Goal: Information Seeking & Learning: Learn about a topic

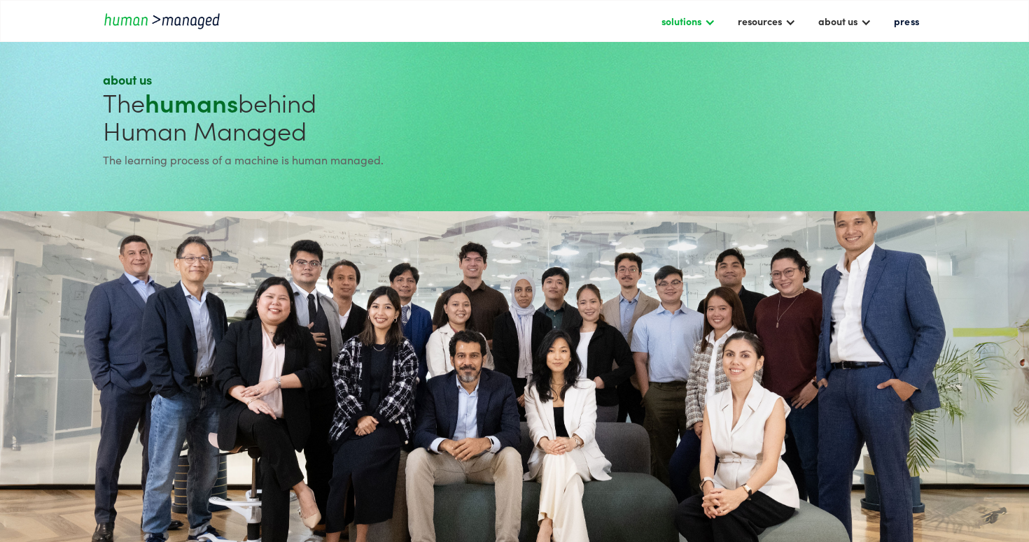
click at [698, 21] on div "solutions" at bounding box center [681, 21] width 40 height 17
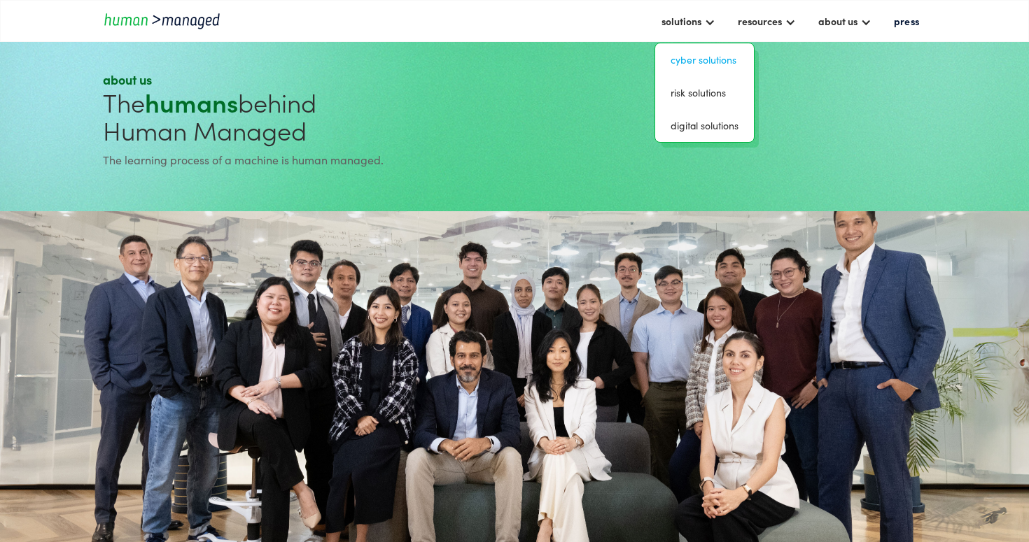
click at [698, 57] on link "Cyber solutions" at bounding box center [703, 60] width 87 height 22
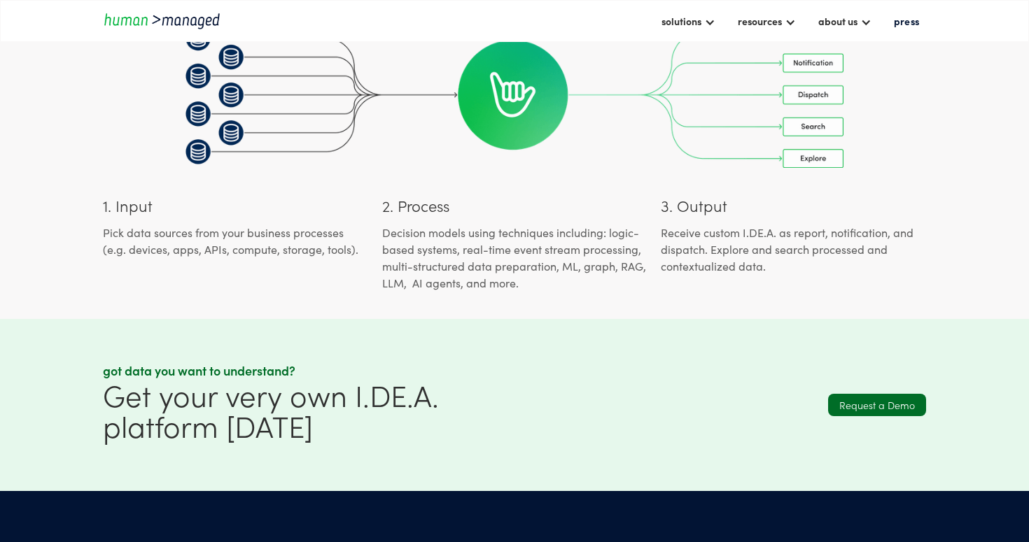
scroll to position [1354, 0]
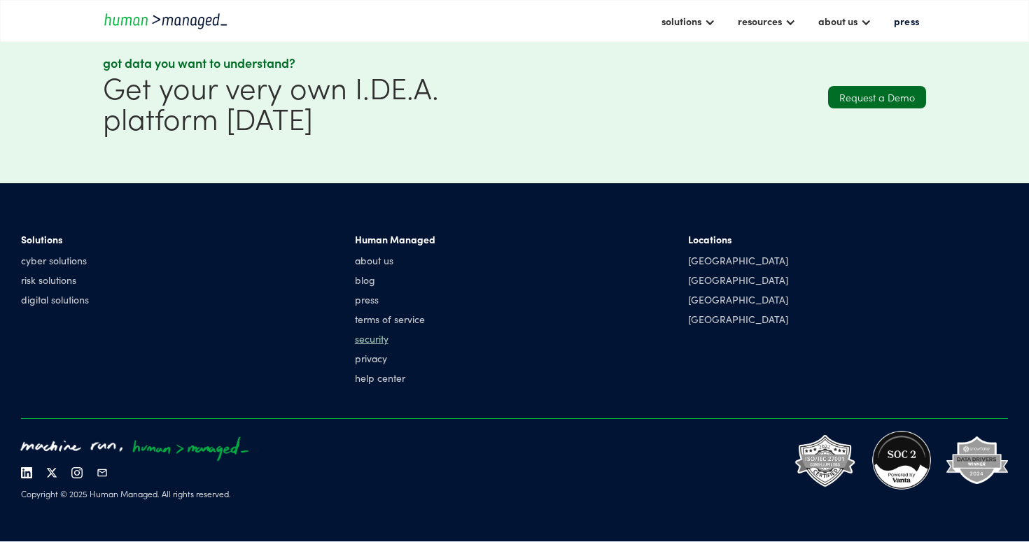
click at [379, 337] on link "security" at bounding box center [395, 339] width 80 height 14
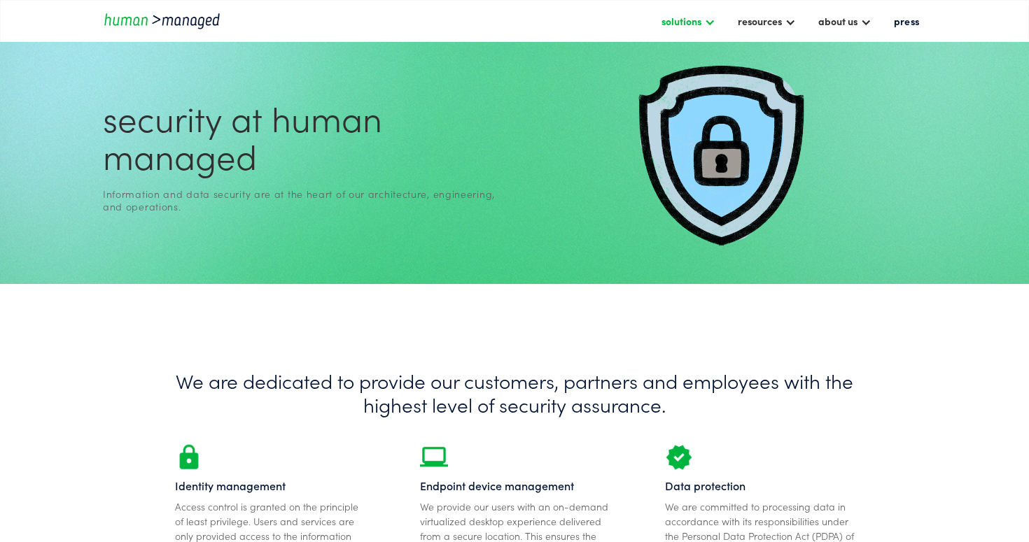
click at [690, 22] on div "solutions" at bounding box center [681, 21] width 40 height 17
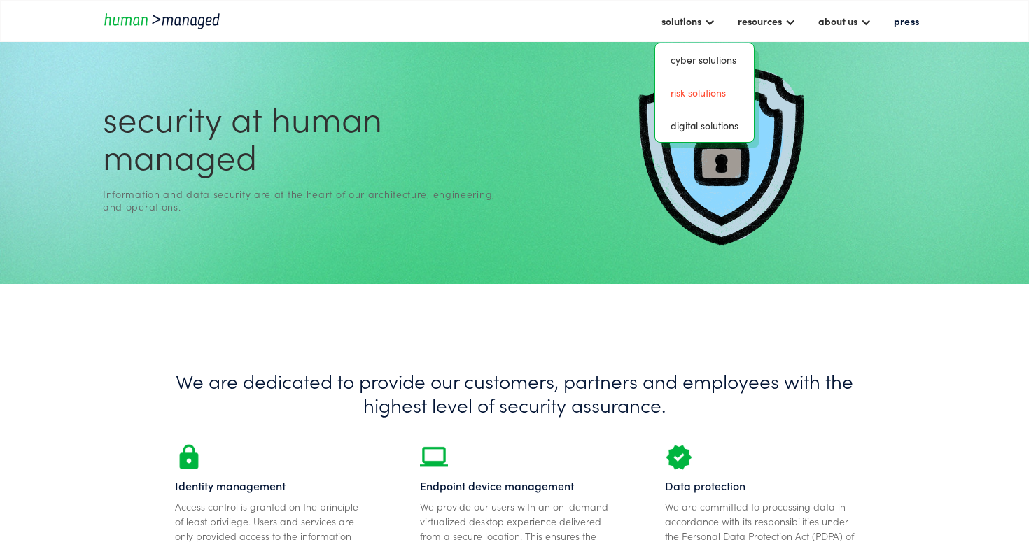
click at [693, 90] on link "risk solutions" at bounding box center [703, 93] width 87 height 22
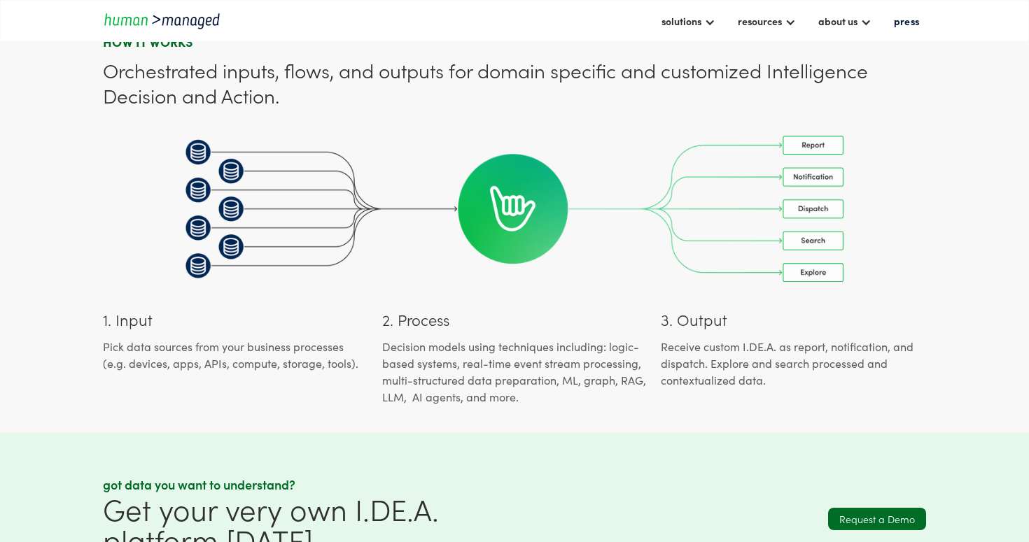
scroll to position [826, 0]
